Goal: Navigation & Orientation: Find specific page/section

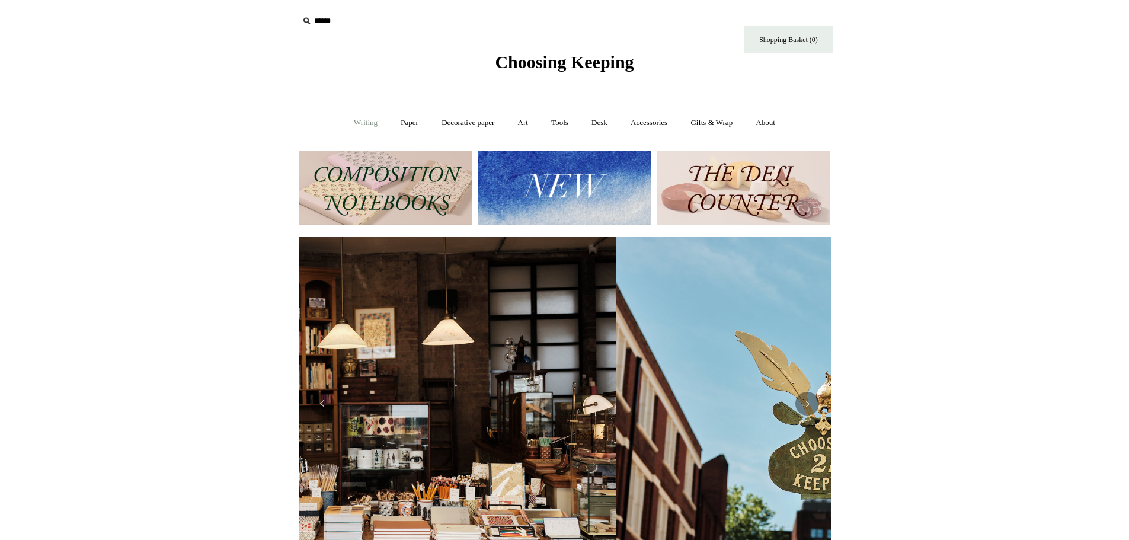
click at [352, 123] on link "Writing +" at bounding box center [365, 122] width 45 height 31
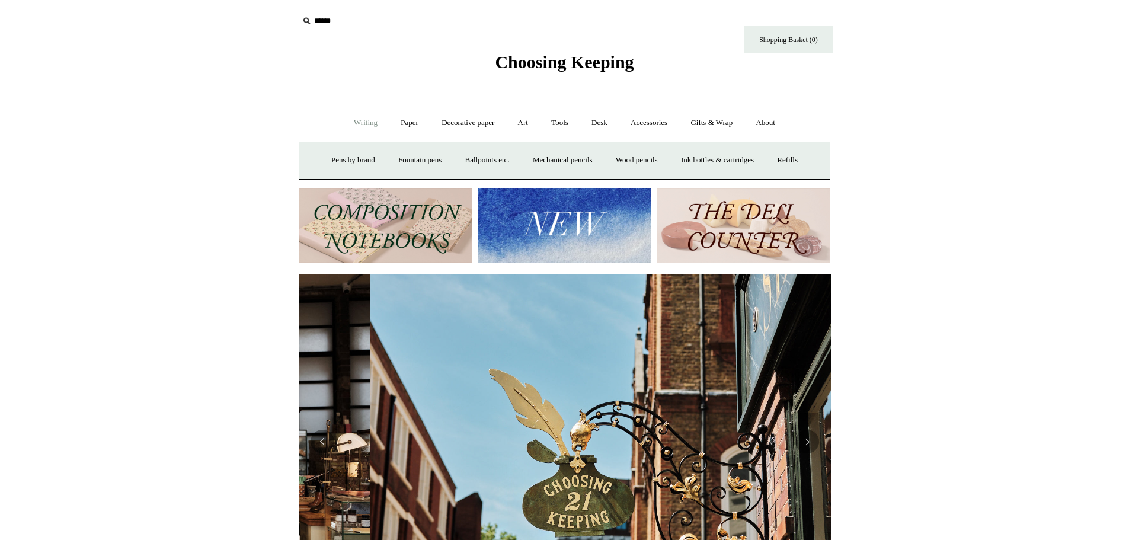
scroll to position [0, 532]
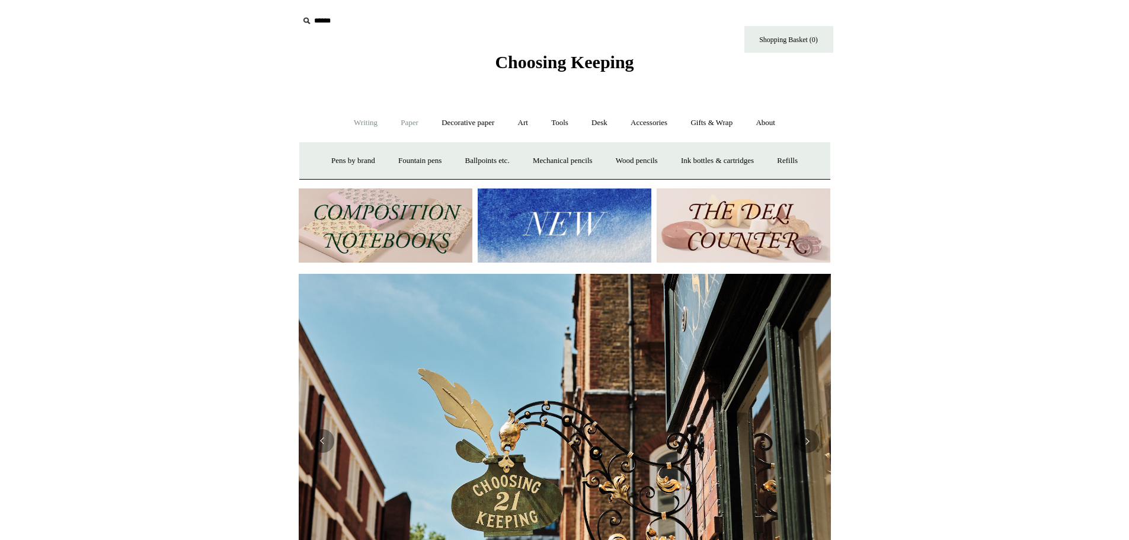
click at [399, 125] on link "Paper +" at bounding box center [409, 122] width 39 height 31
click at [379, 158] on link "Notebooks +" at bounding box center [399, 160] width 55 height 31
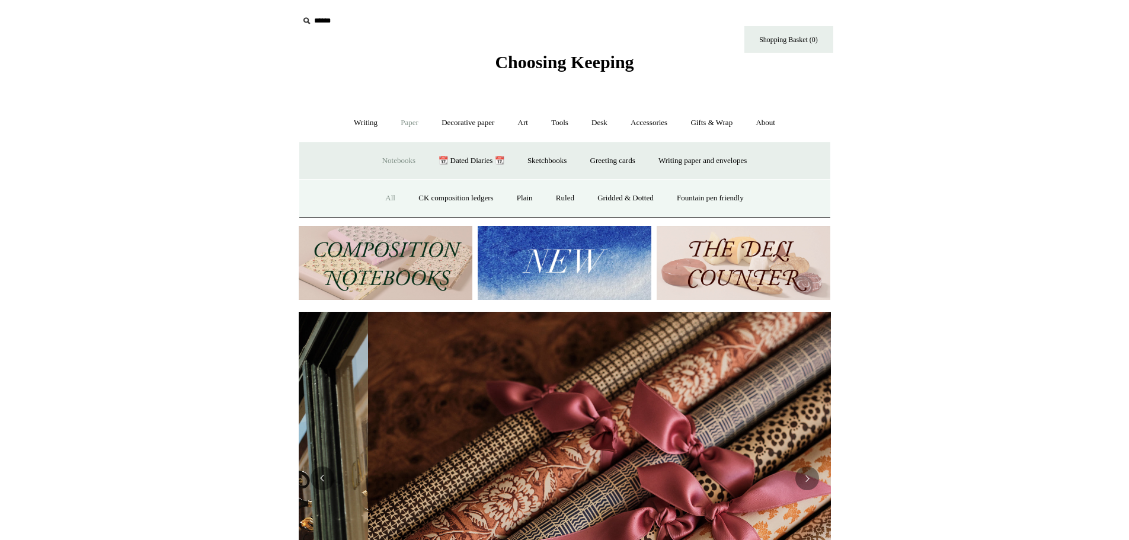
scroll to position [0, 1065]
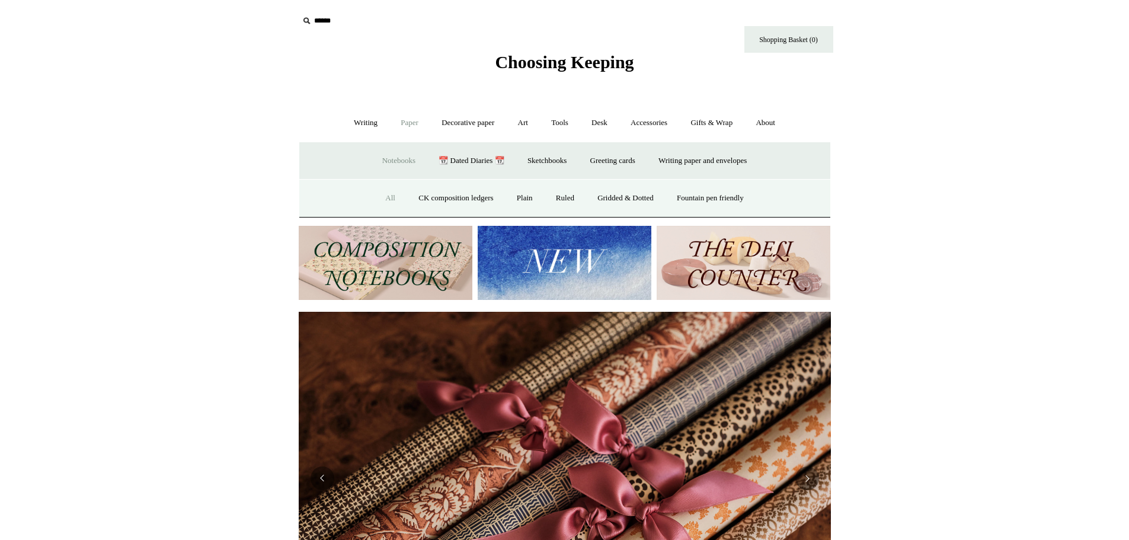
click at [378, 196] on link "All" at bounding box center [390, 198] width 31 height 31
